Goal: Information Seeking & Learning: Learn about a topic

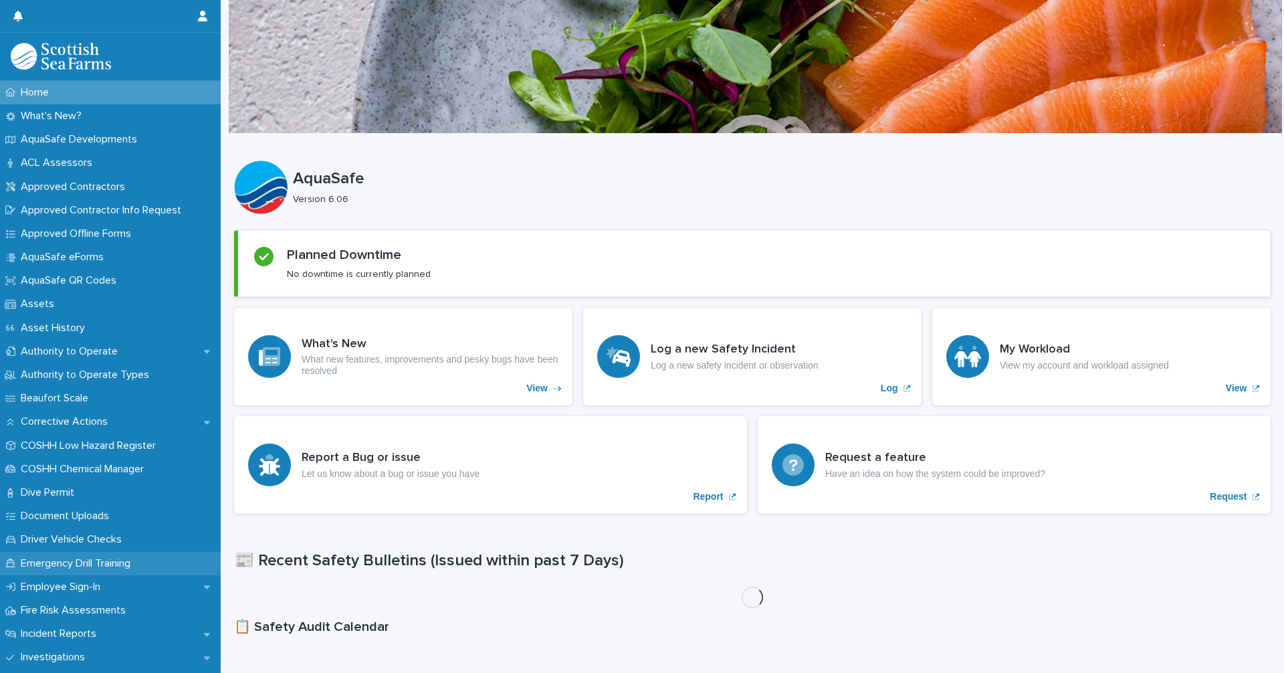
click at [88, 563] on p "Emergency Drill Training" at bounding box center [78, 563] width 126 height 13
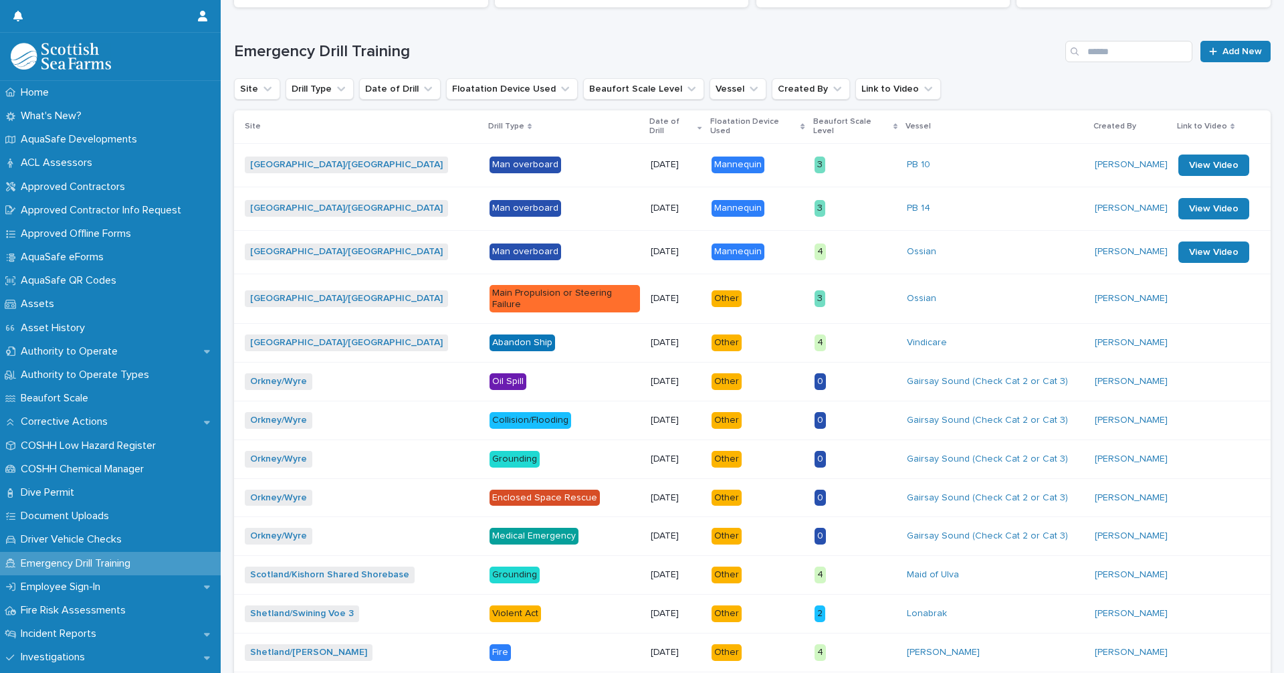
scroll to position [325, 0]
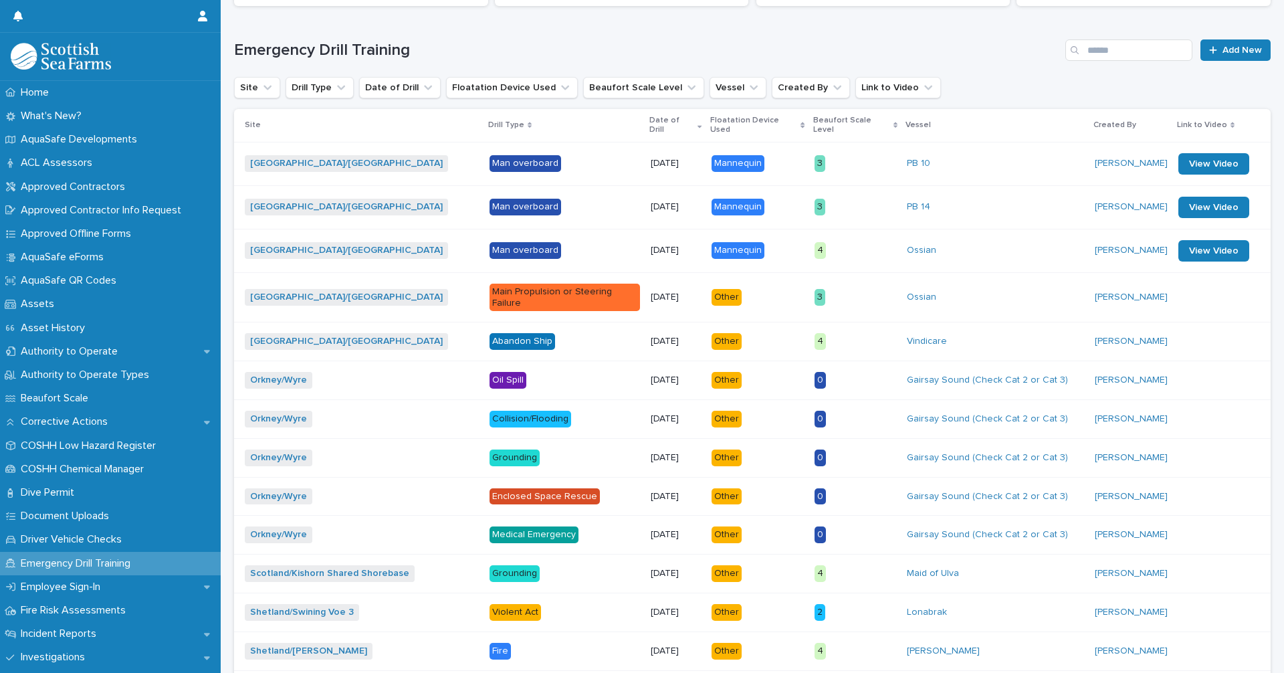
click at [489, 333] on div "Abandon Ship" at bounding box center [522, 341] width 66 height 17
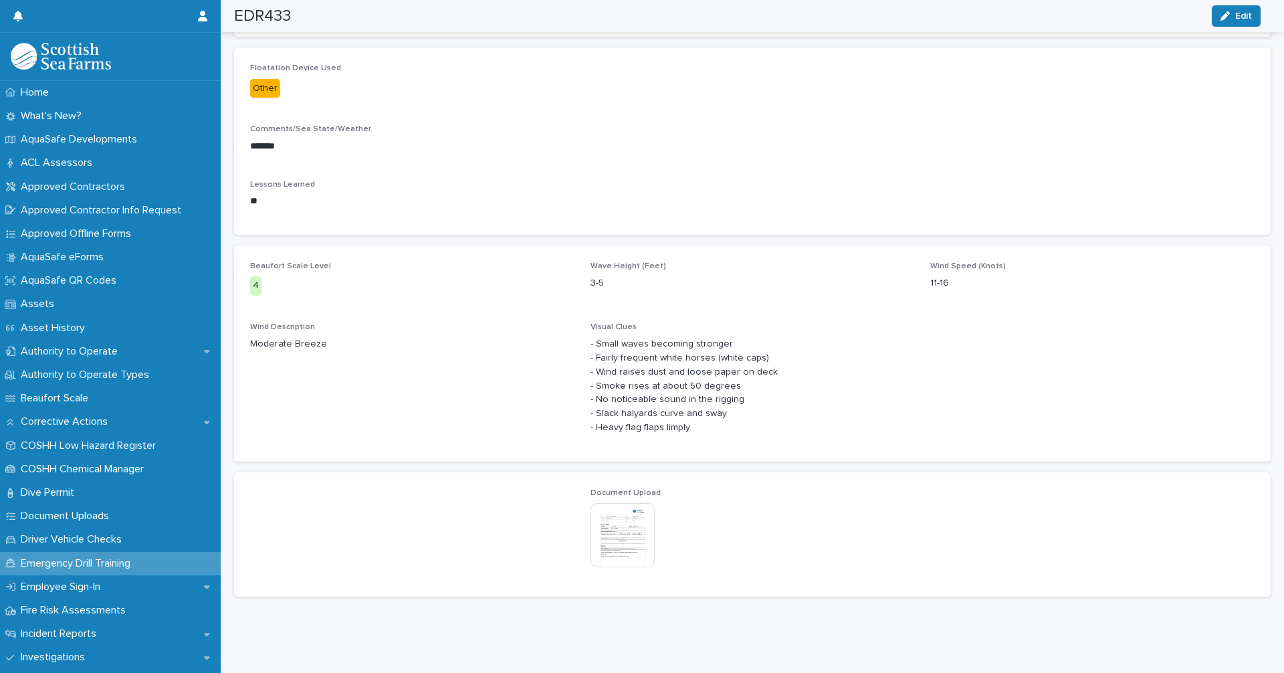
scroll to position [423, 0]
click at [622, 514] on img at bounding box center [622, 533] width 64 height 64
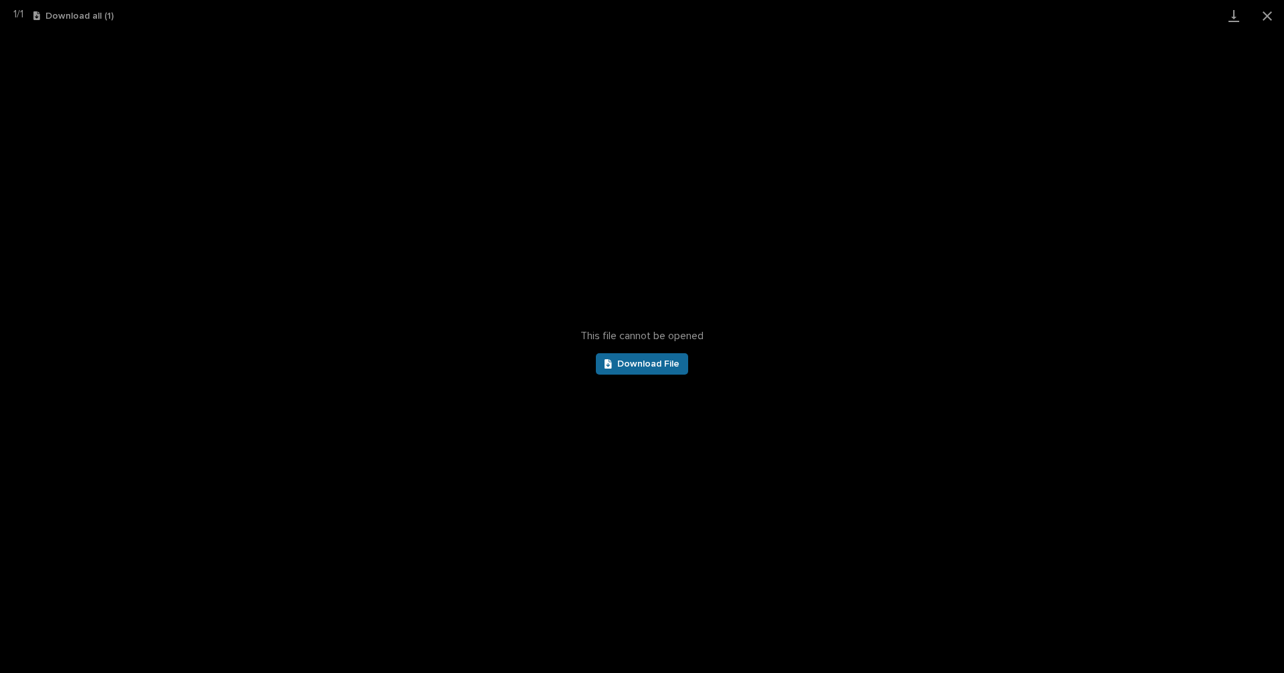
click at [645, 362] on span "Download File" at bounding box center [648, 363] width 62 height 9
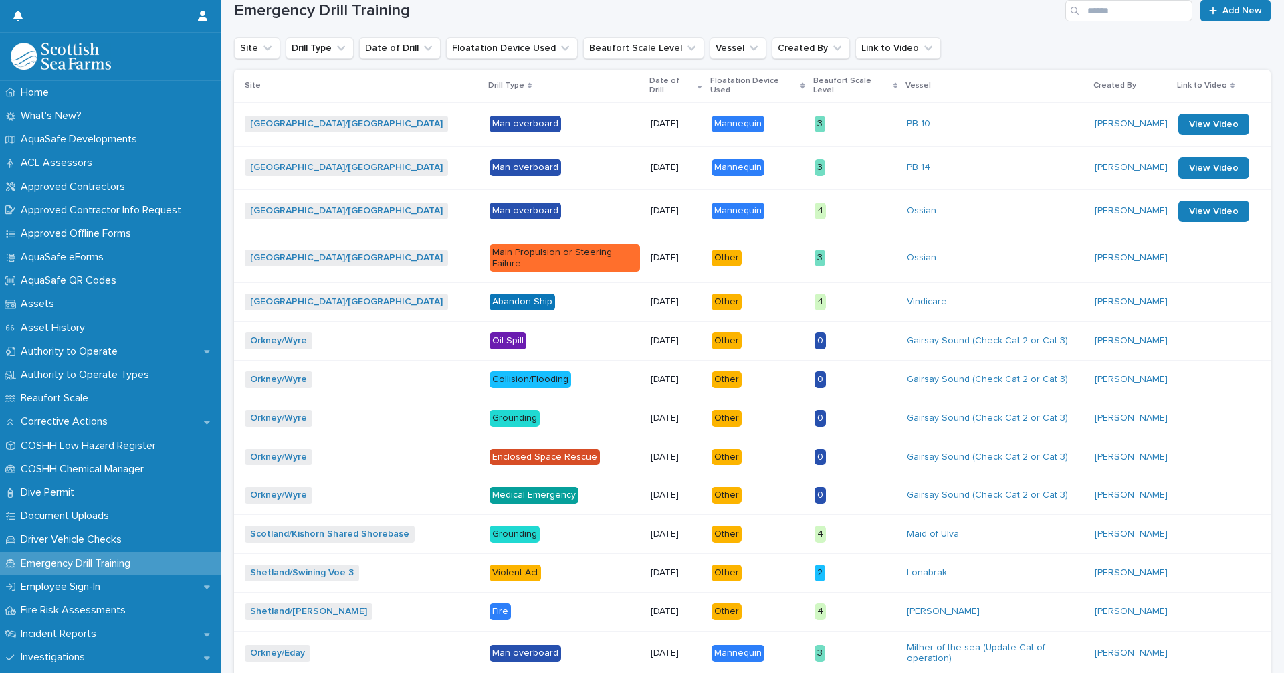
scroll to position [386, 0]
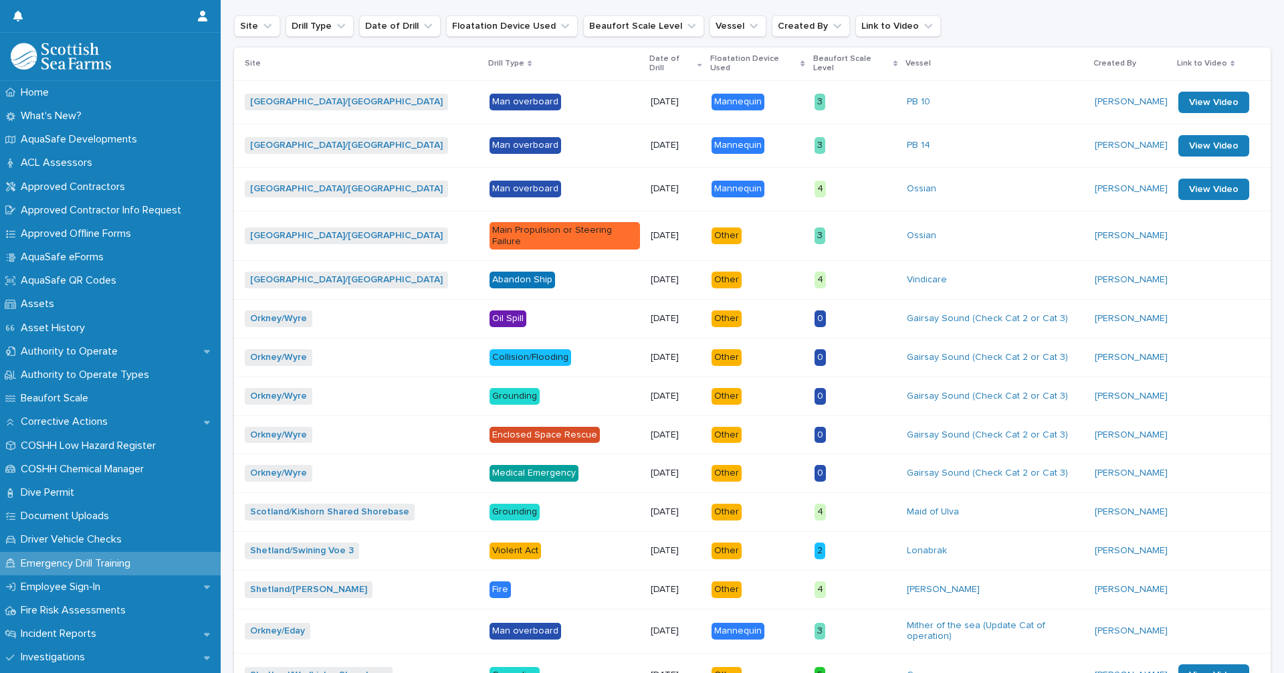
click at [489, 581] on div "Fire" at bounding box center [499, 589] width 21 height 17
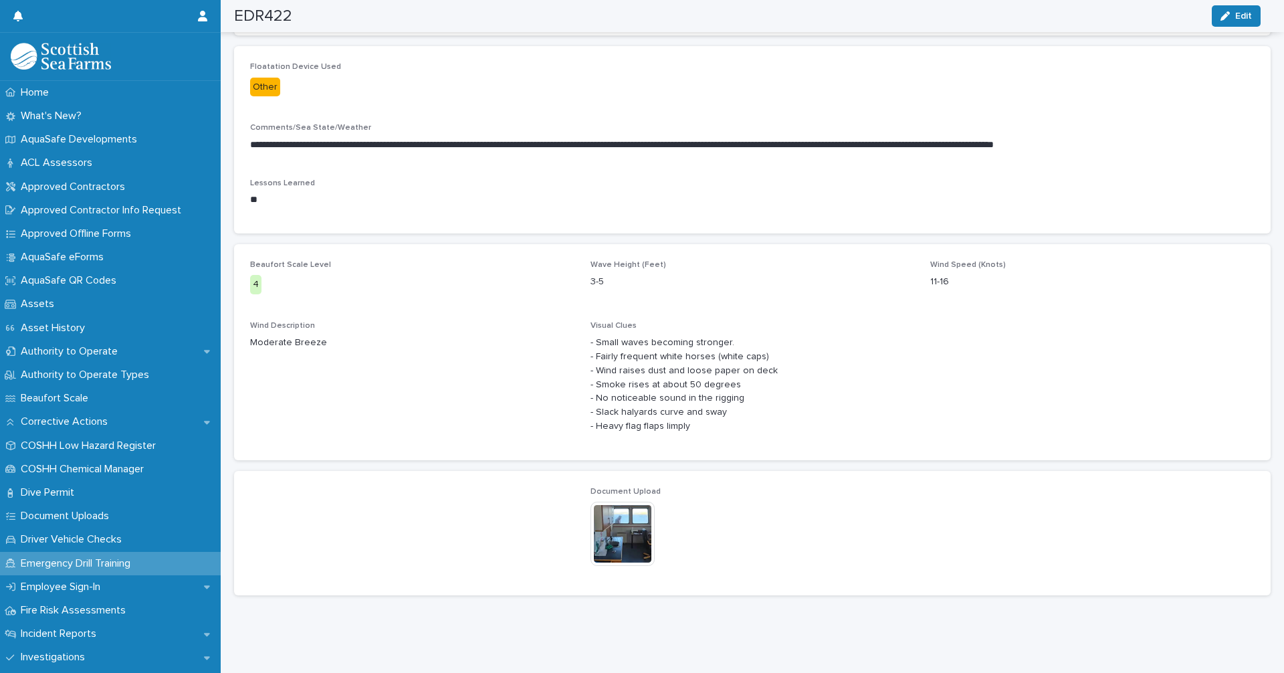
scroll to position [423, 0]
click at [621, 527] on img at bounding box center [622, 533] width 64 height 64
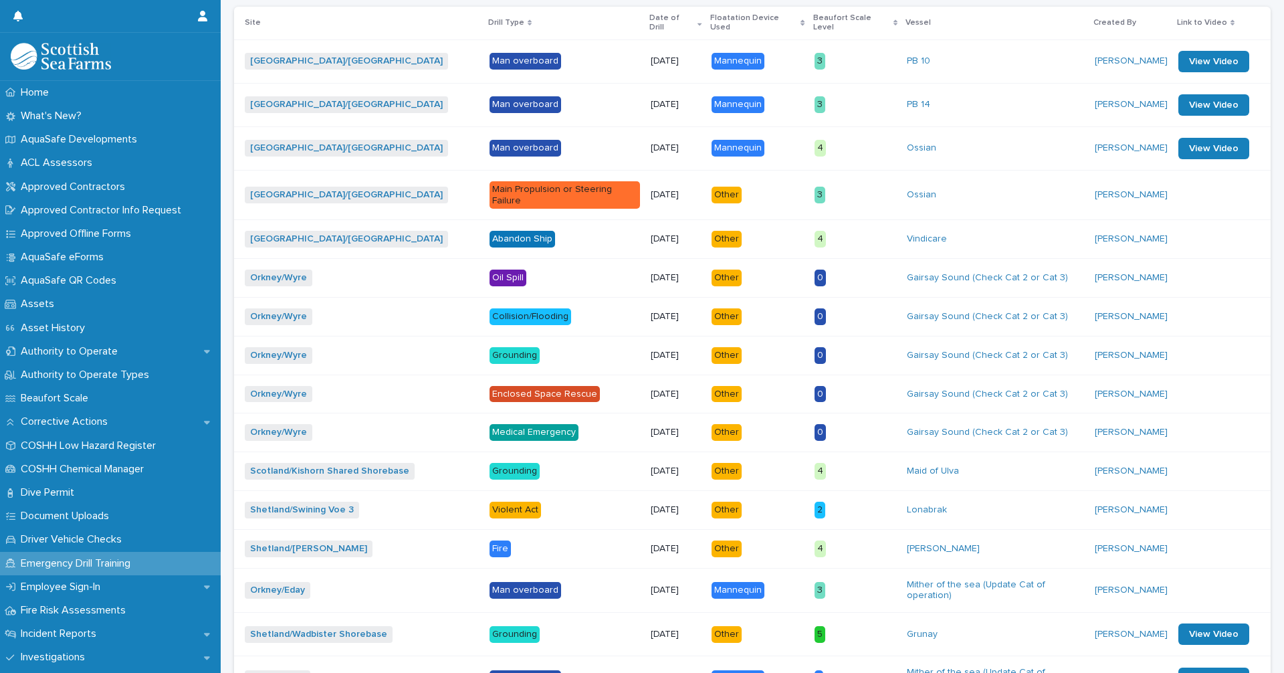
scroll to position [446, 0]
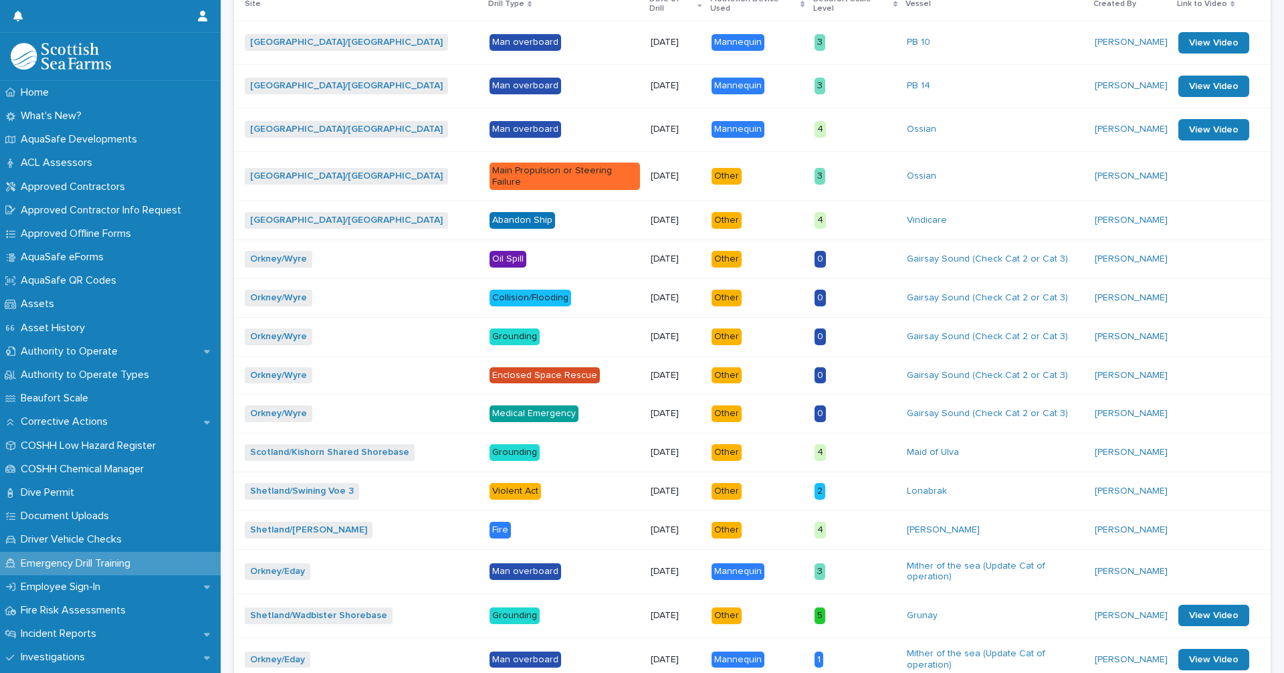
click at [489, 522] on div "Fire" at bounding box center [499, 530] width 21 height 17
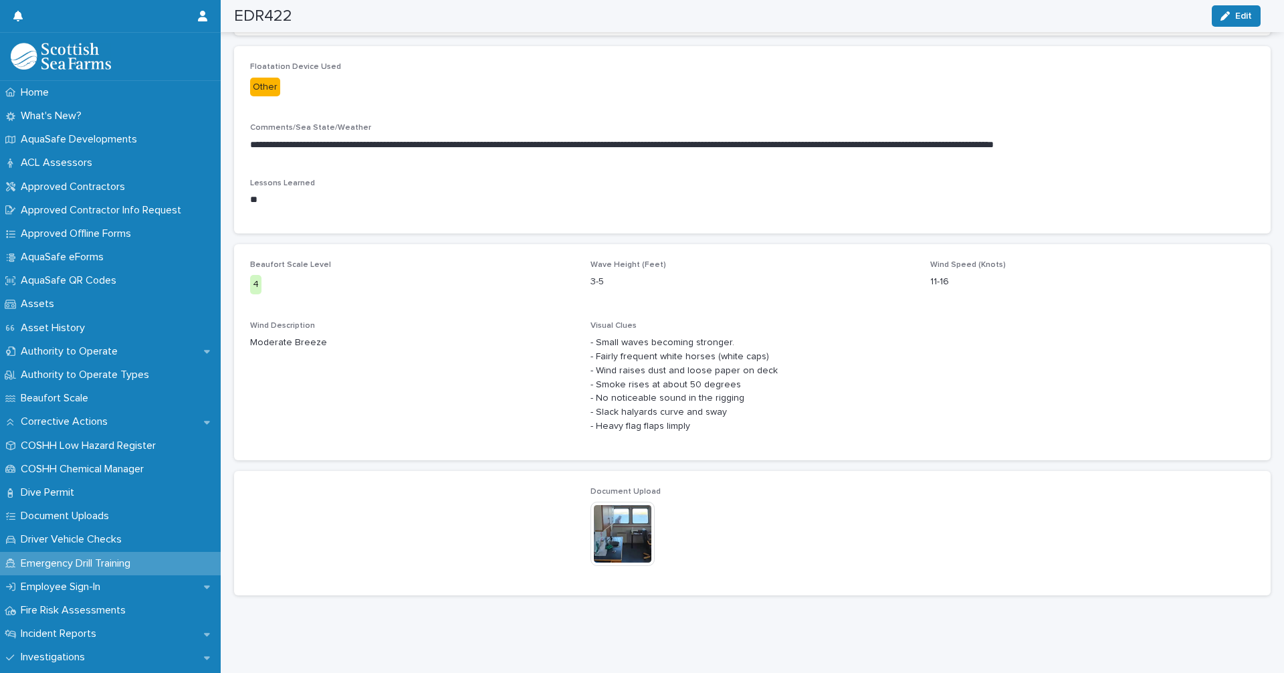
scroll to position [423, 0]
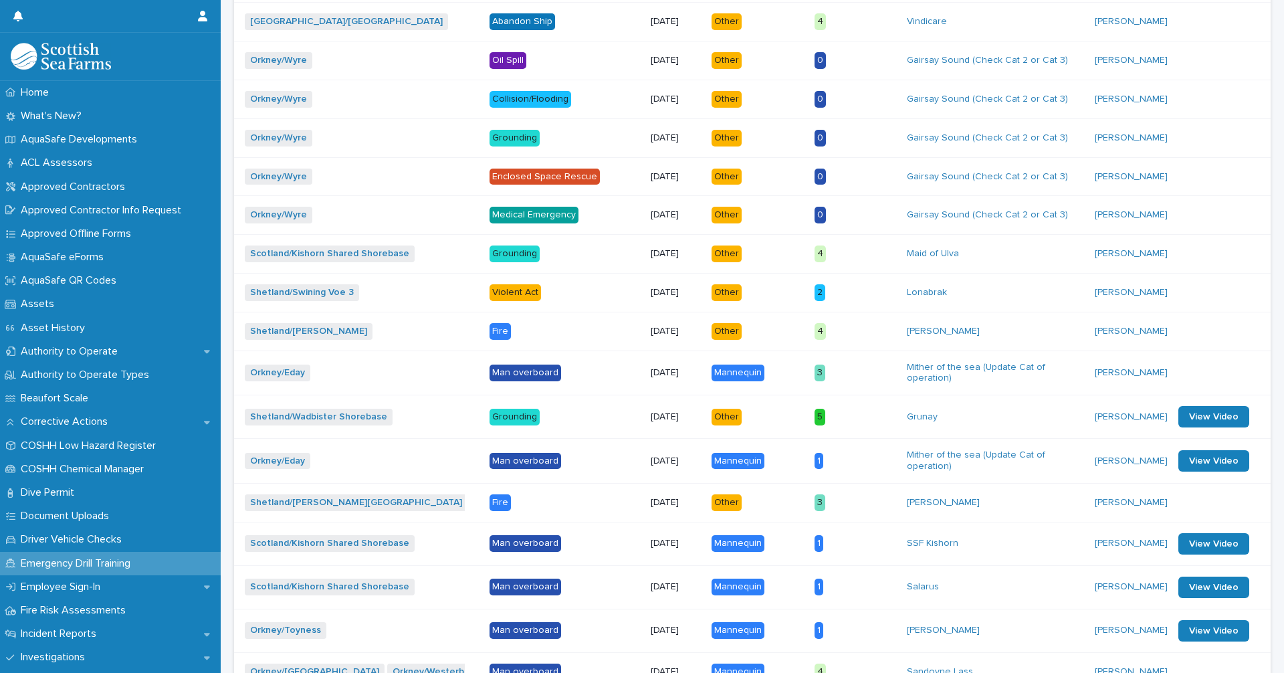
scroll to position [651, 0]
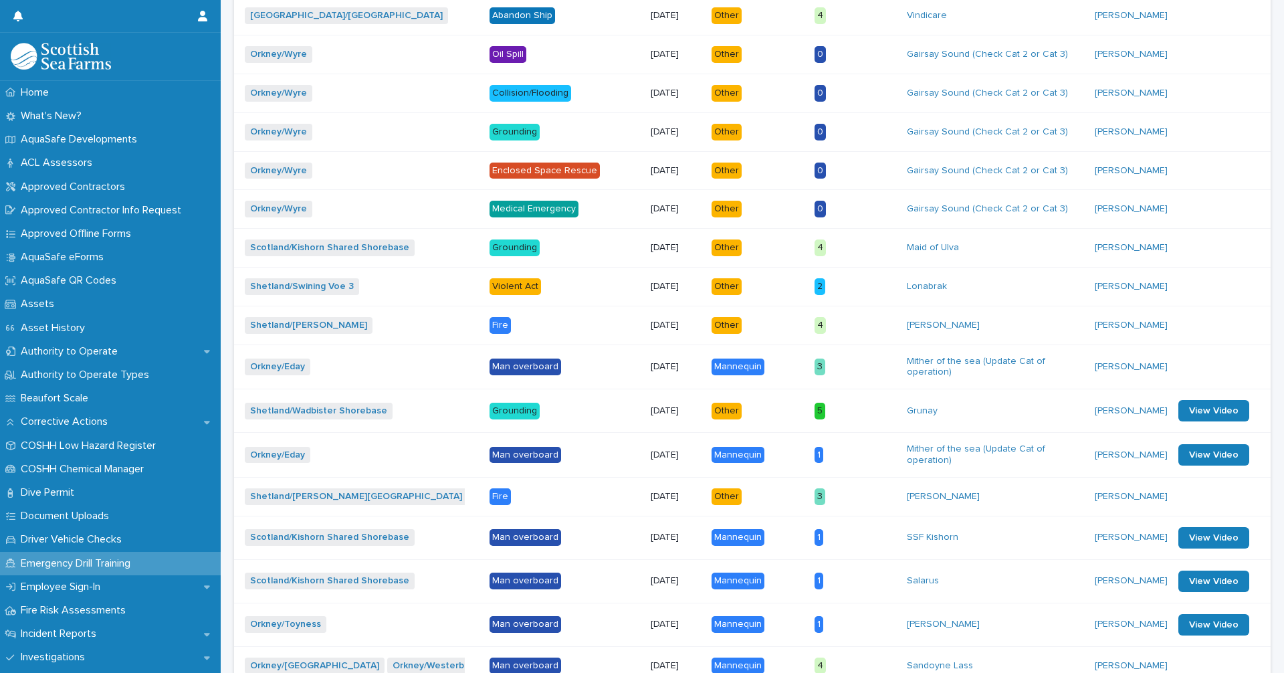
click at [489, 488] on div "Fire" at bounding box center [499, 496] width 21 height 17
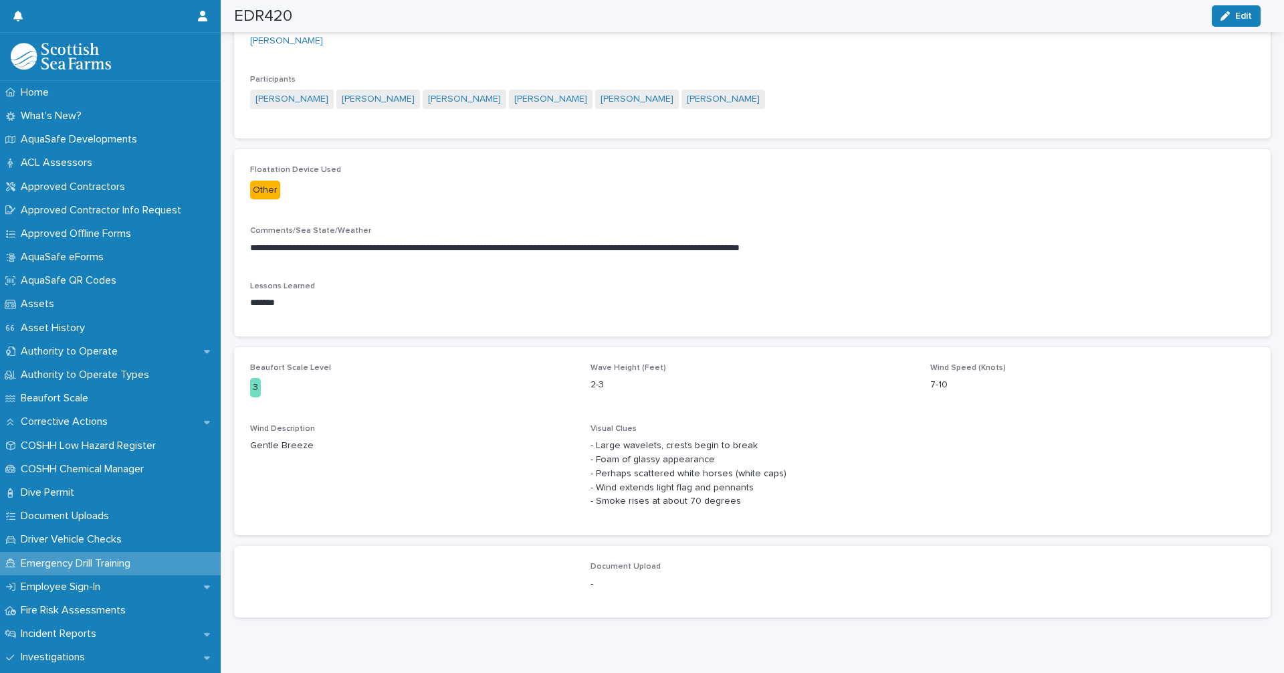
scroll to position [290, 0]
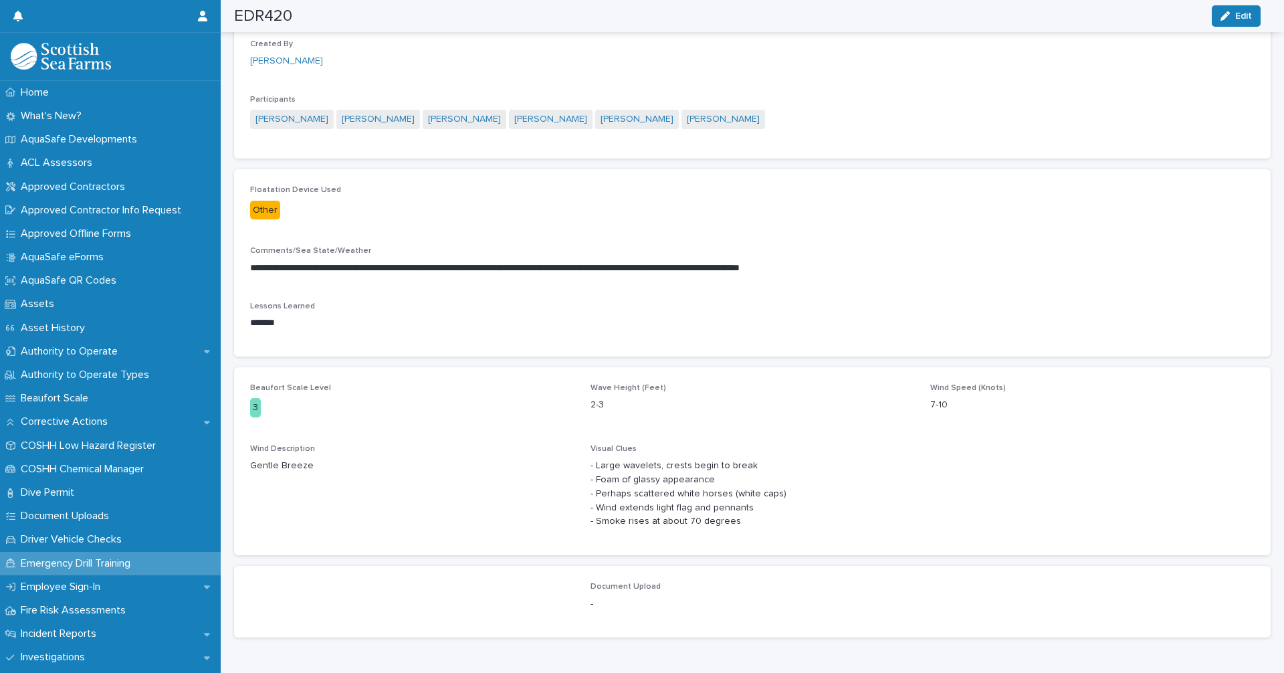
click at [80, 563] on p "Emergency Drill Training" at bounding box center [78, 563] width 126 height 13
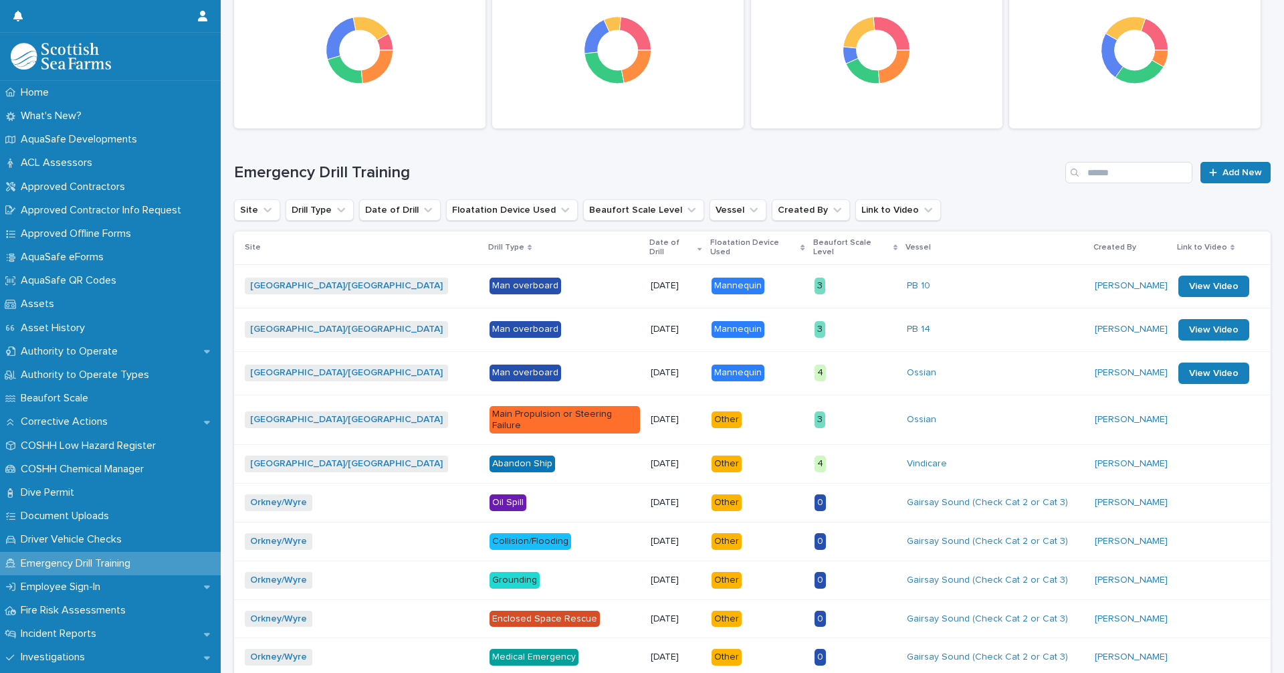
scroll to position [205, 0]
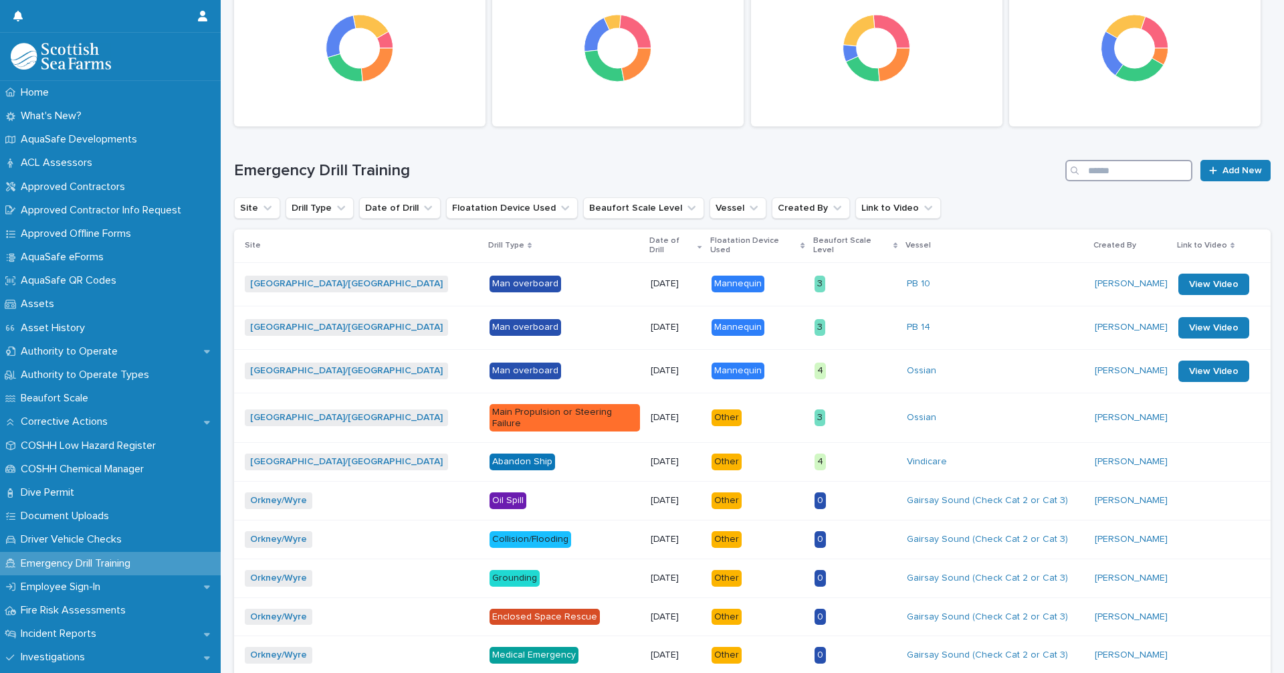
click at [1091, 176] on input "Search" at bounding box center [1128, 170] width 127 height 21
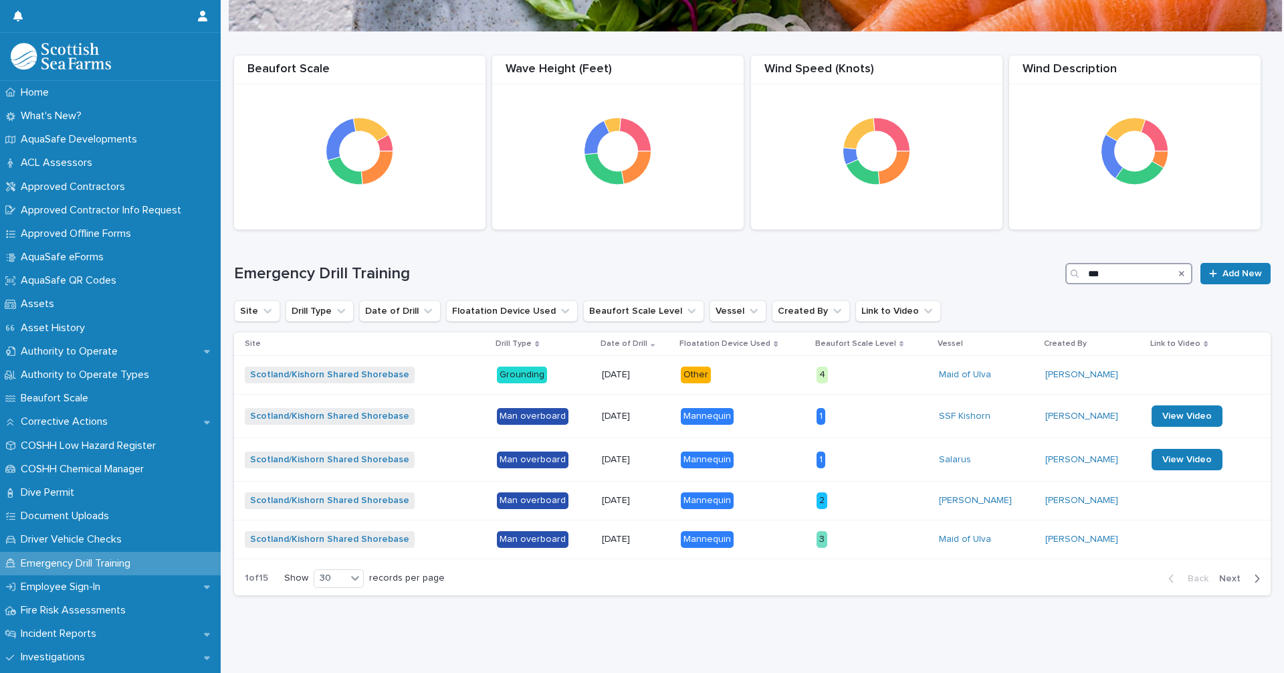
scroll to position [112, 0]
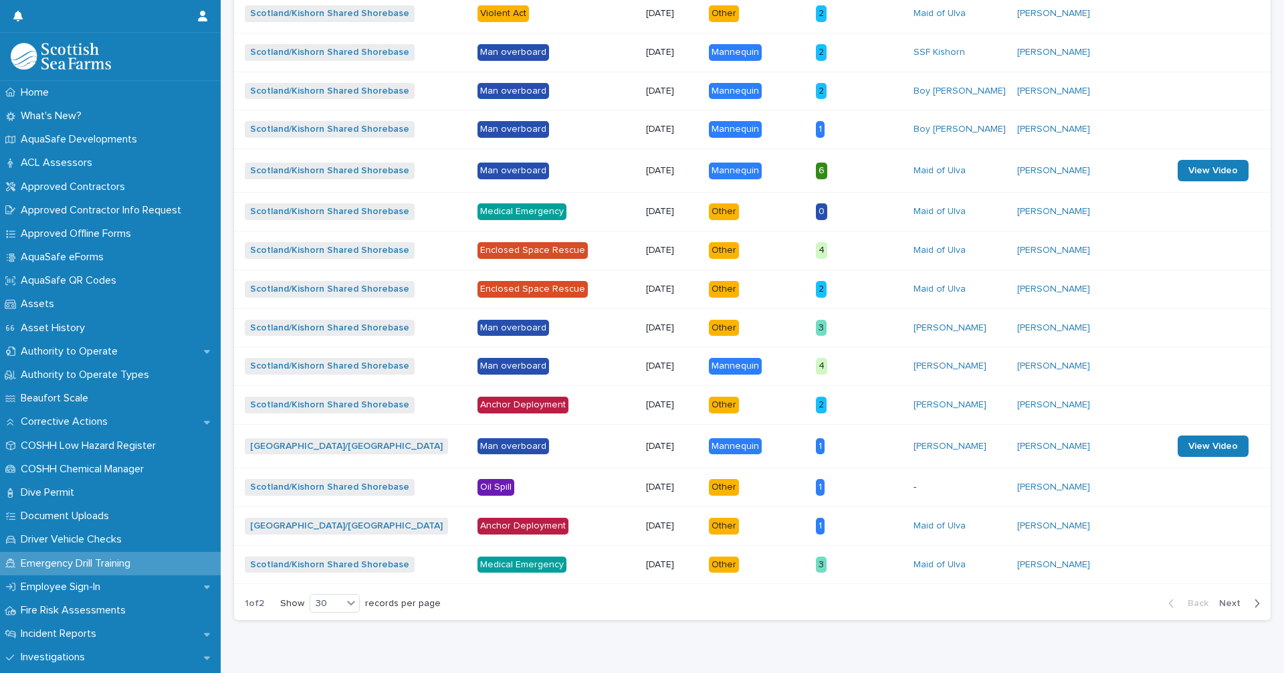
scroll to position [1092, 0]
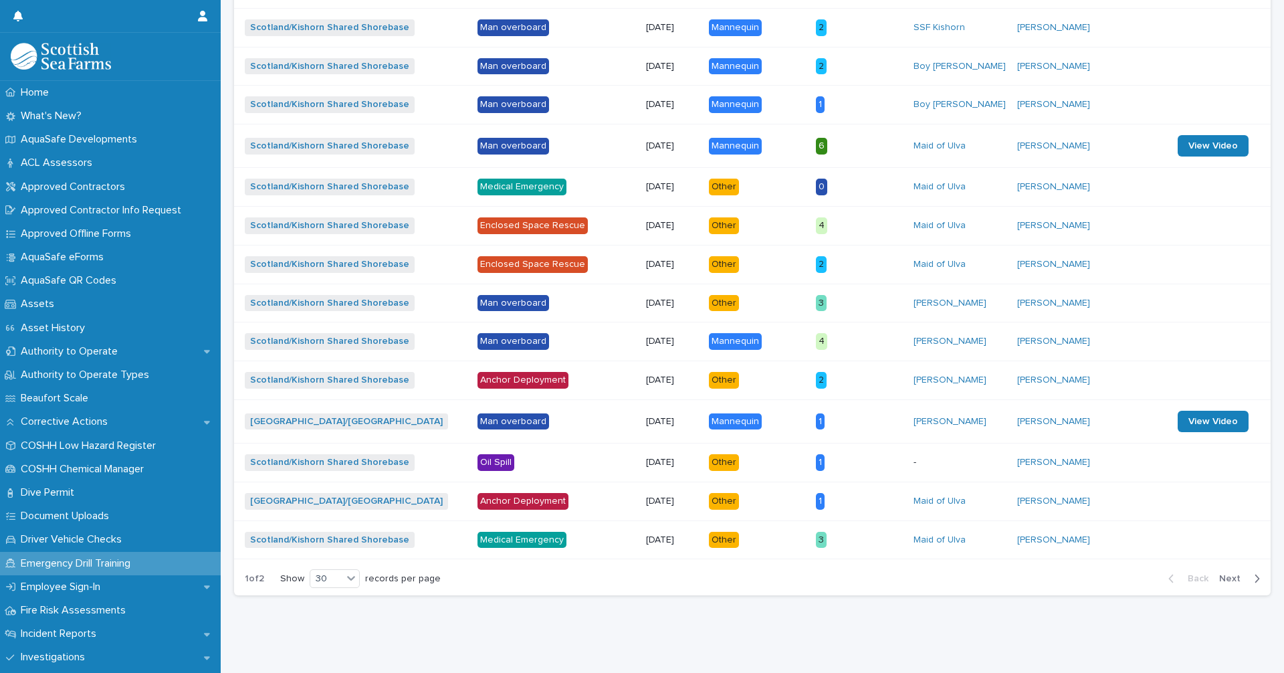
type input "***"
click at [1232, 574] on span "Next" at bounding box center [1233, 578] width 29 height 9
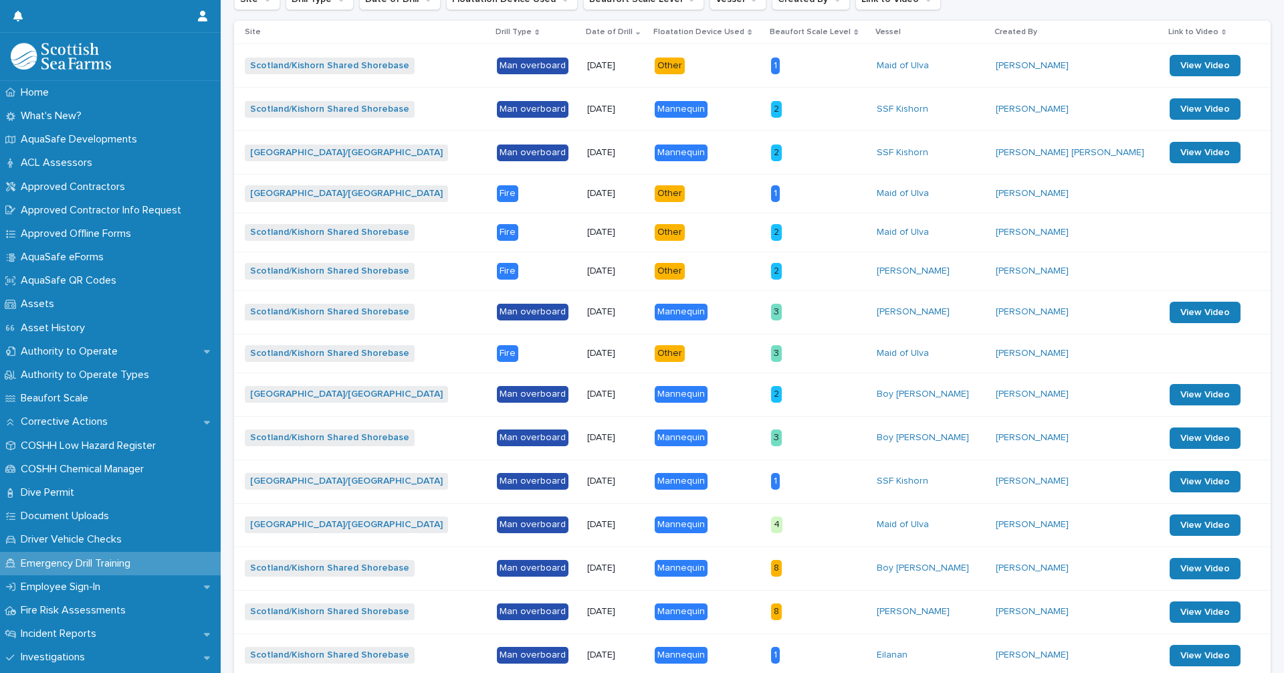
scroll to position [398, 0]
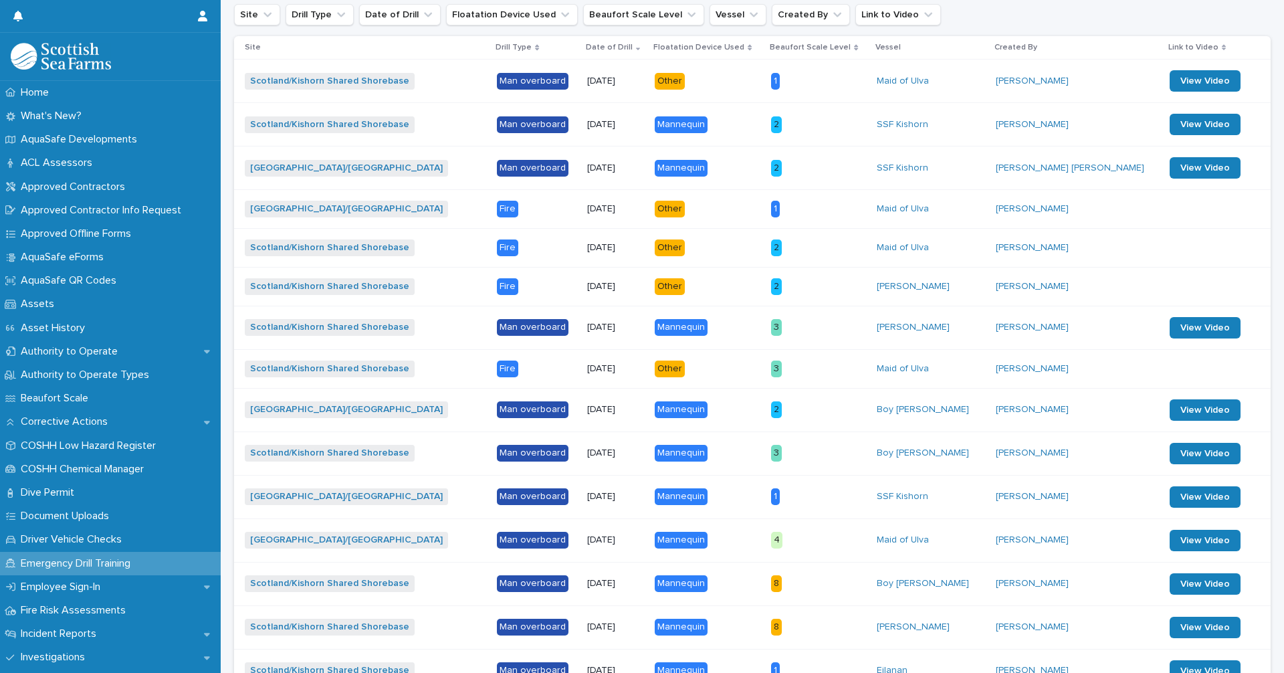
click at [504, 282] on div "Fire" at bounding box center [507, 286] width 21 height 17
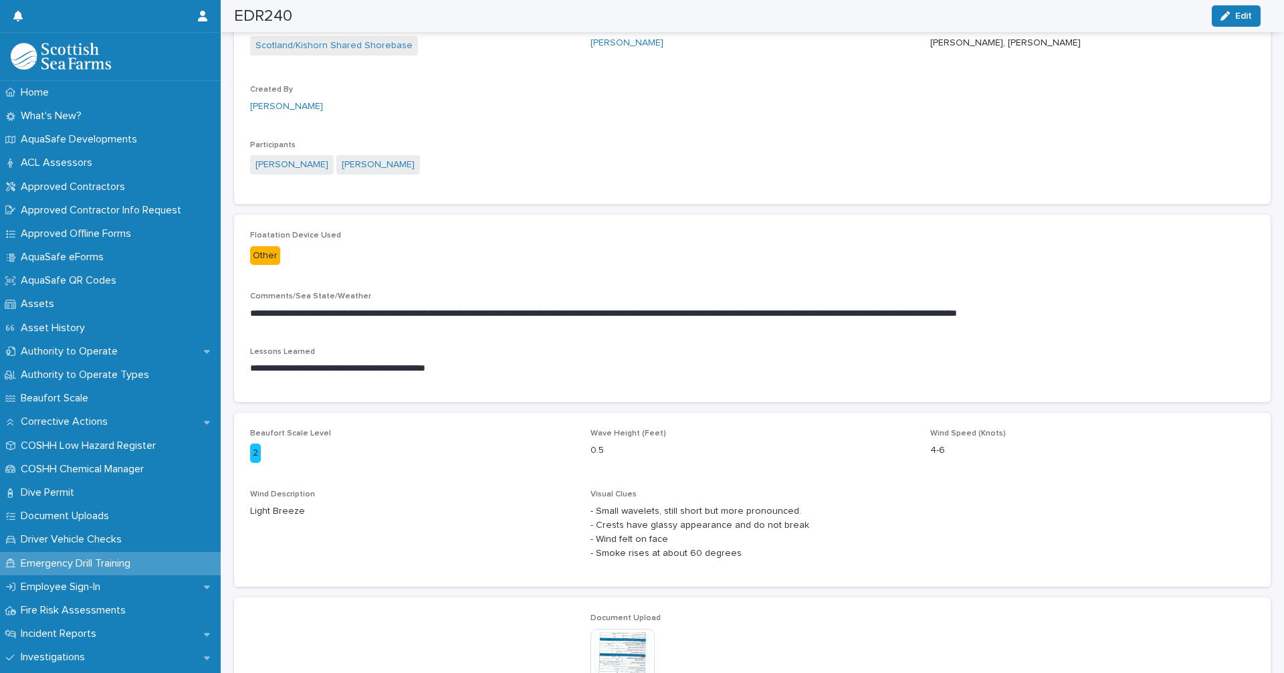
scroll to position [381, 0]
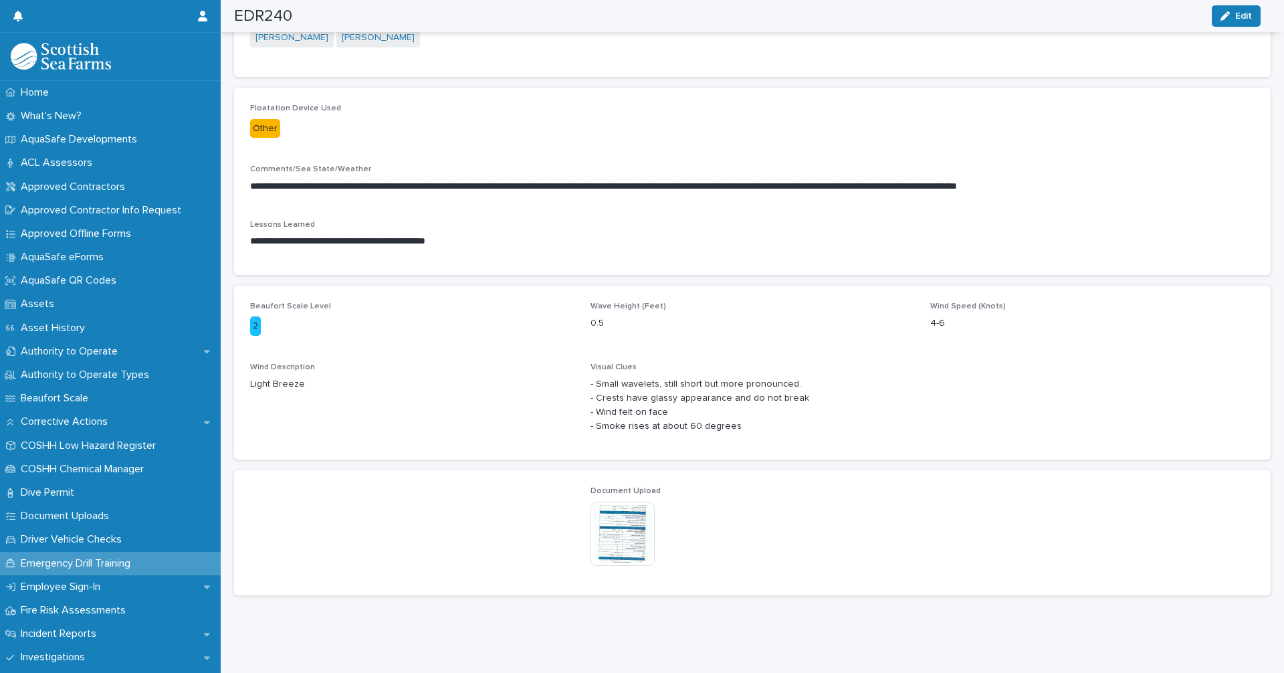
click at [629, 537] on img at bounding box center [622, 533] width 64 height 64
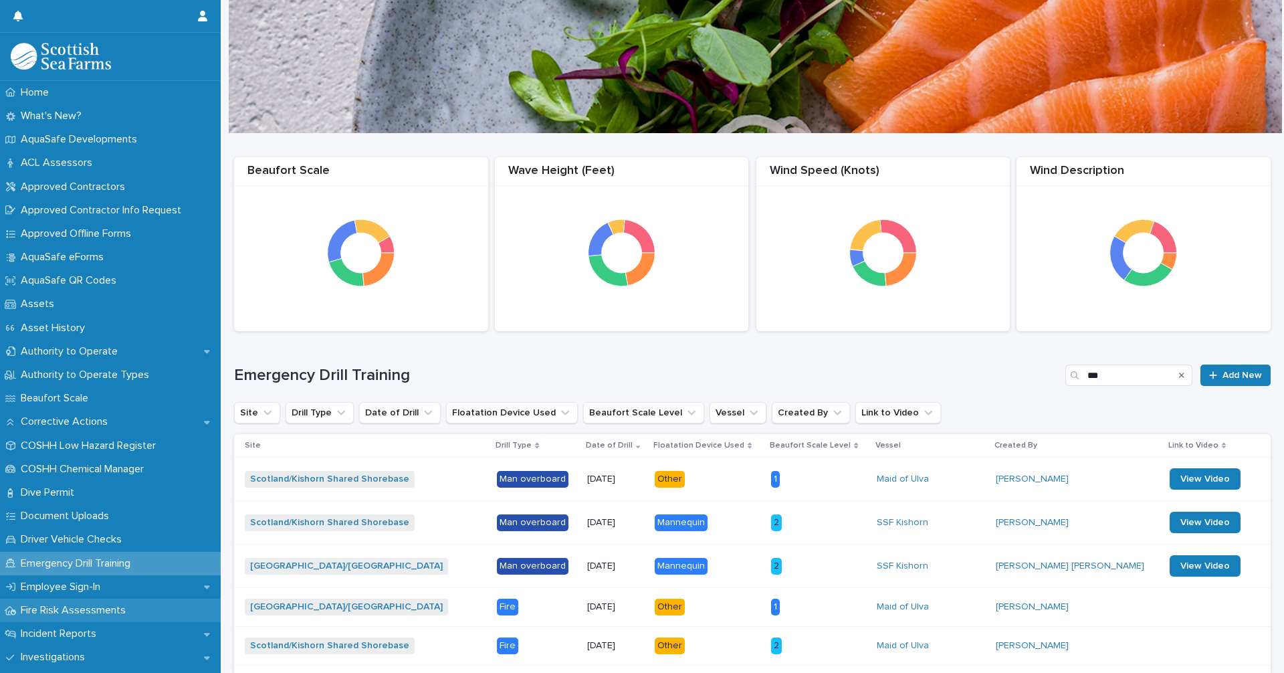
click at [92, 612] on p "Fire Risk Assessments" at bounding box center [75, 610] width 121 height 13
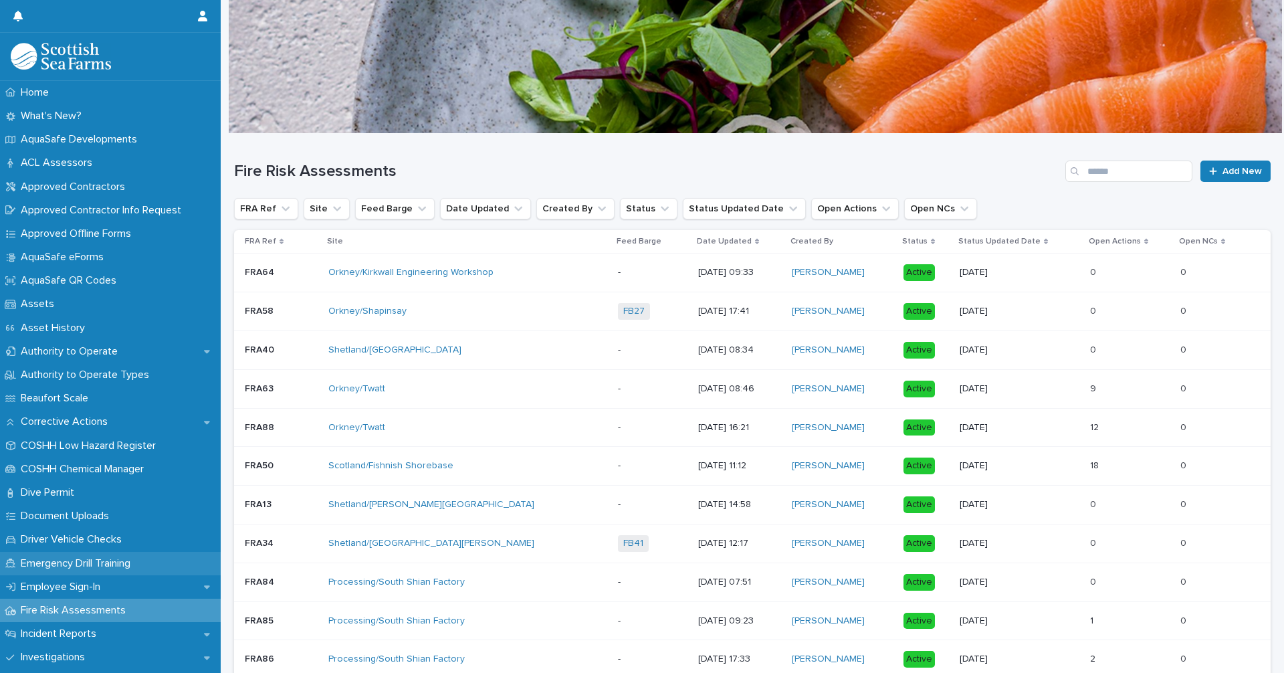
click at [63, 564] on p "Emergency Drill Training" at bounding box center [78, 563] width 126 height 13
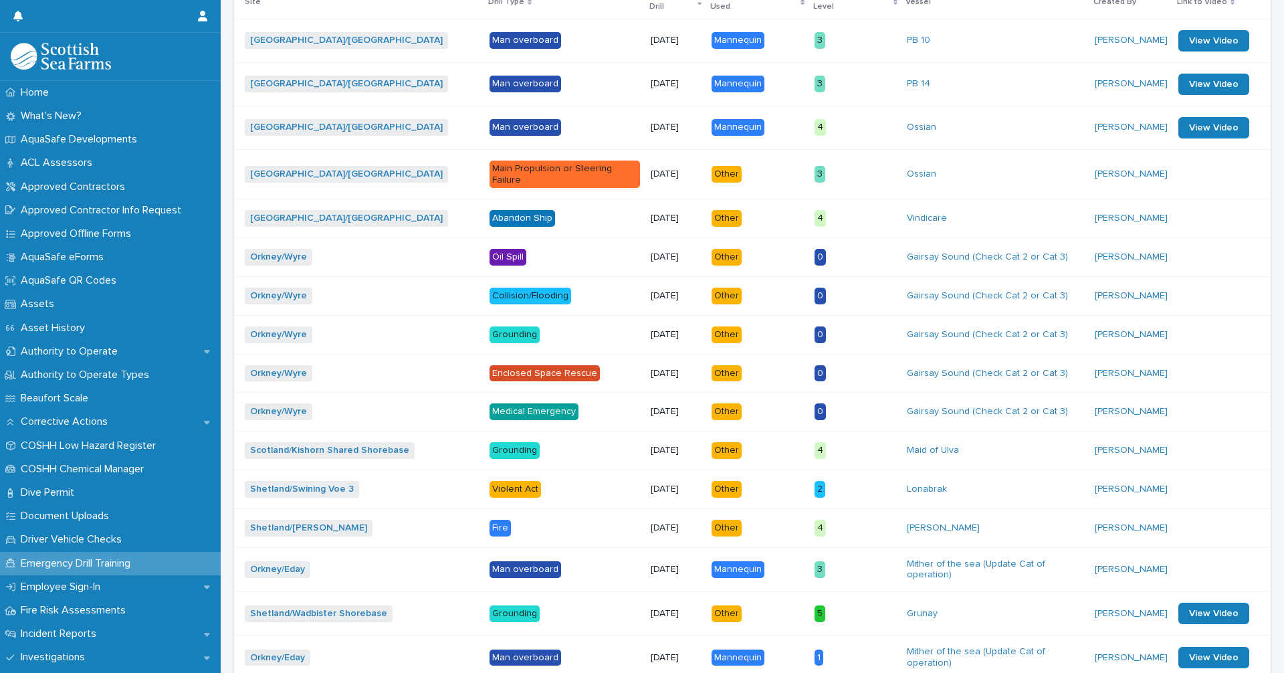
scroll to position [451, 0]
